Goal: Task Accomplishment & Management: Manage account settings

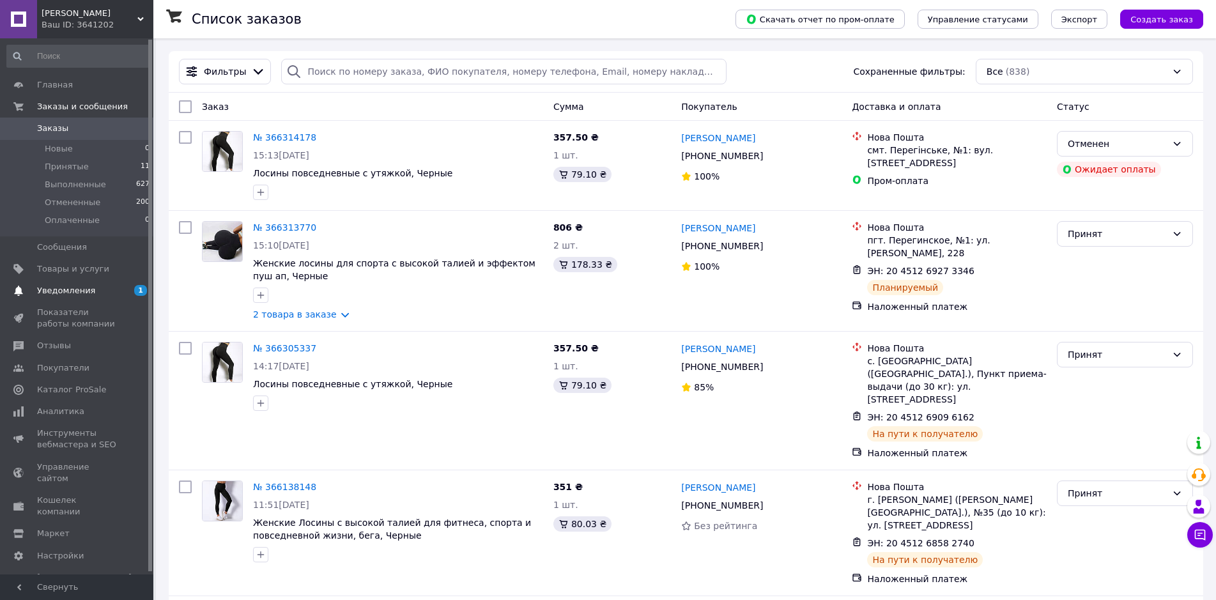
click at [56, 287] on span "Уведомления" at bounding box center [66, 290] width 58 height 11
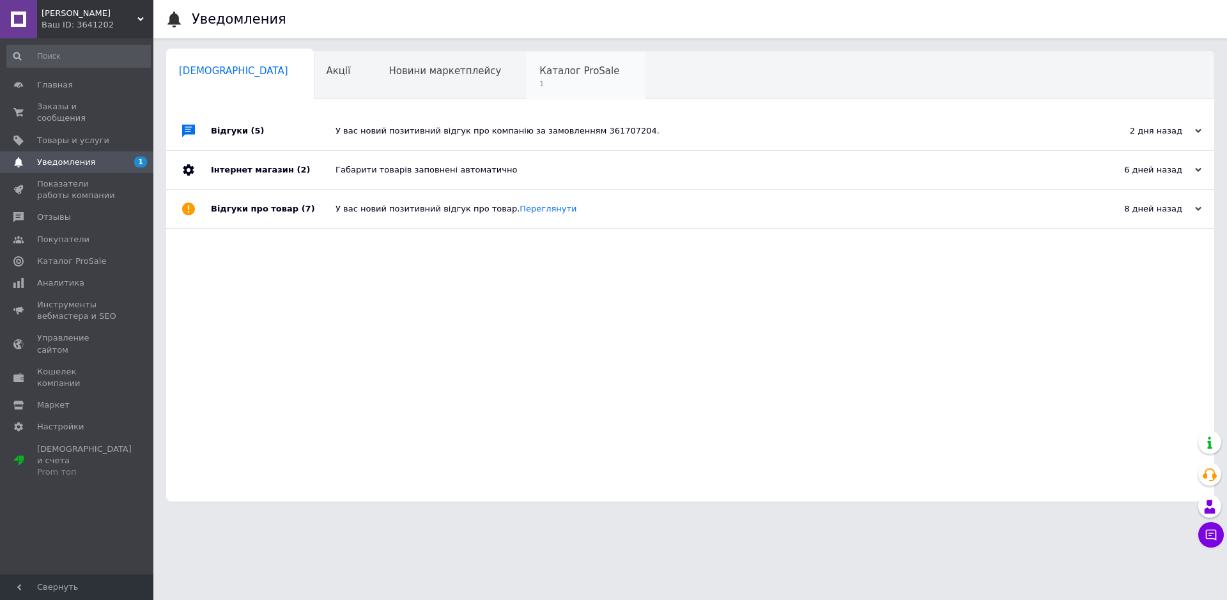
click at [539, 66] on span "Каталог ProSale" at bounding box center [579, 70] width 80 height 11
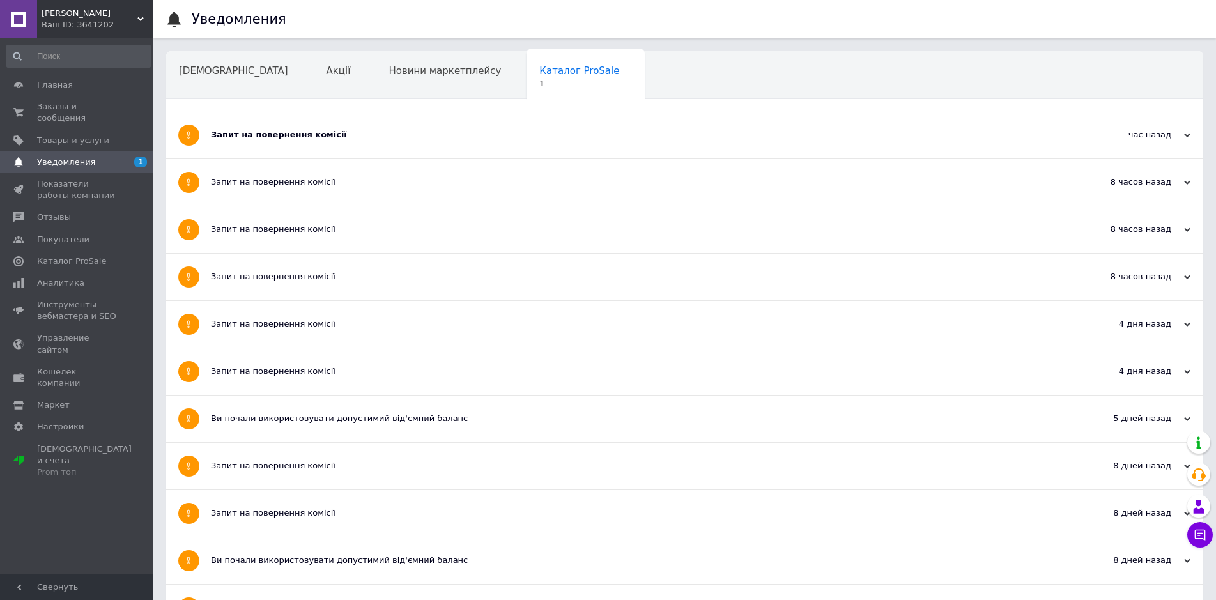
click at [301, 138] on div "Запит на повернення комісії" at bounding box center [637, 134] width 852 height 11
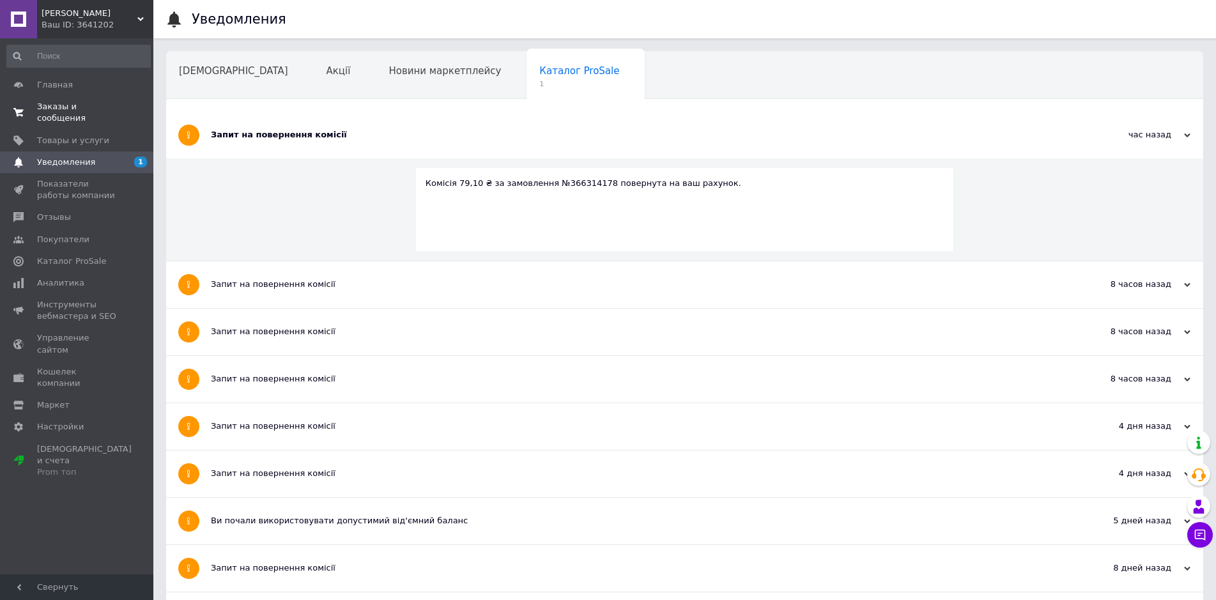
click at [119, 106] on span "0 0" at bounding box center [135, 112] width 35 height 23
